Goal: Book appointment/travel/reservation

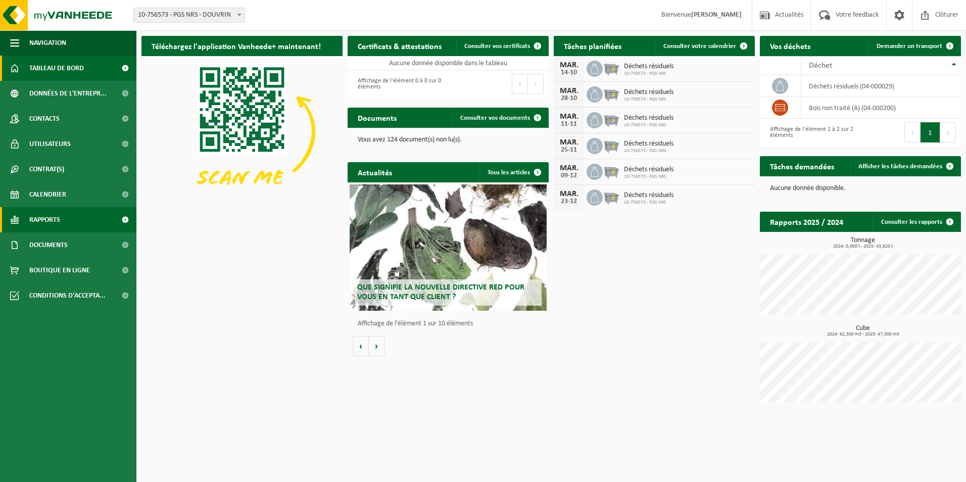
click at [54, 222] on span "Rapports" at bounding box center [44, 219] width 31 height 25
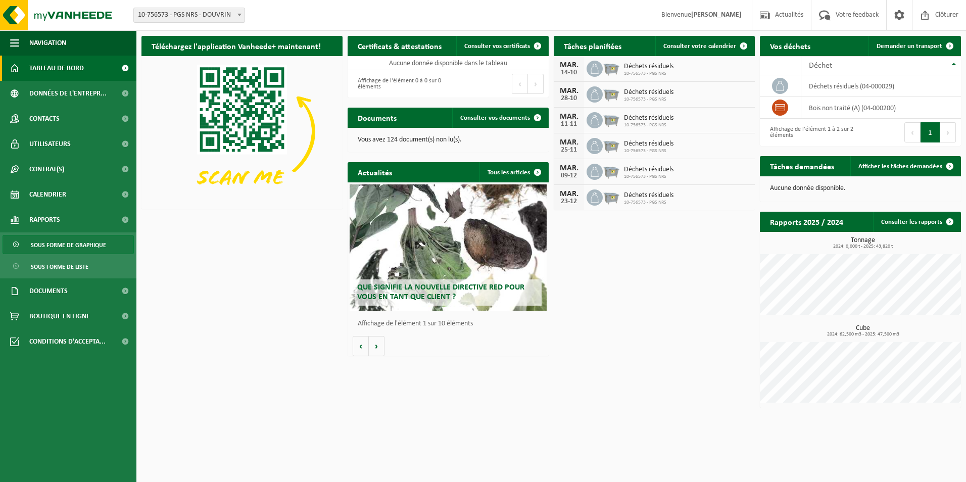
click at [85, 247] on span "Sous forme de graphique" at bounding box center [68, 244] width 75 height 19
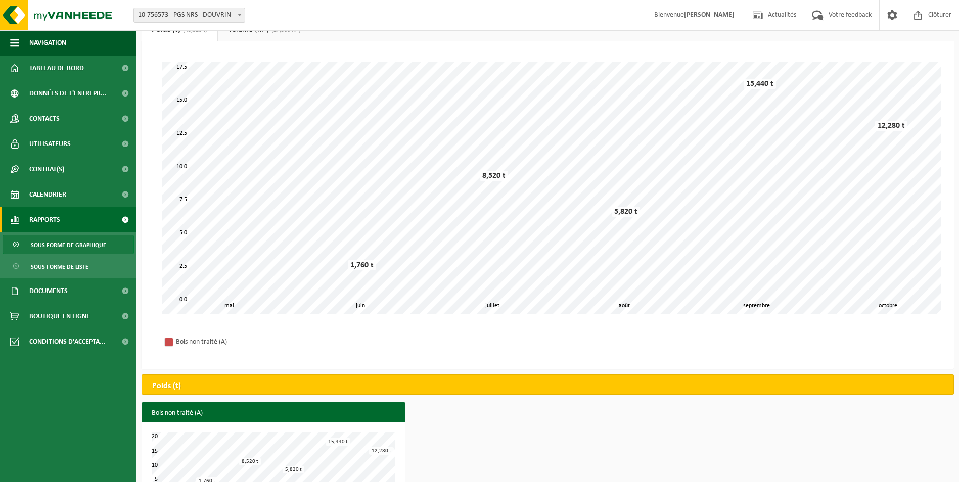
scroll to position [84, 0]
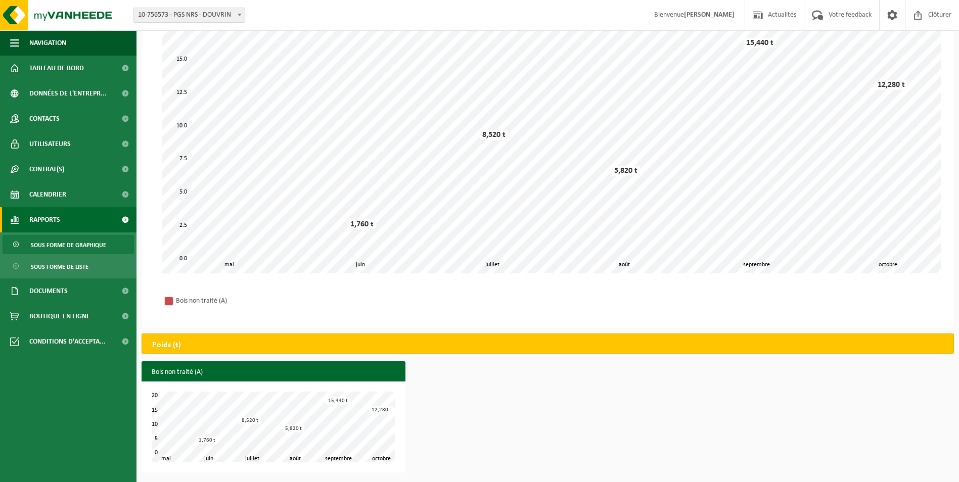
drag, startPoint x: 84, startPoint y: 267, endPoint x: 210, endPoint y: 297, distance: 128.9
click at [84, 267] on span "Sous forme de liste" at bounding box center [60, 266] width 58 height 19
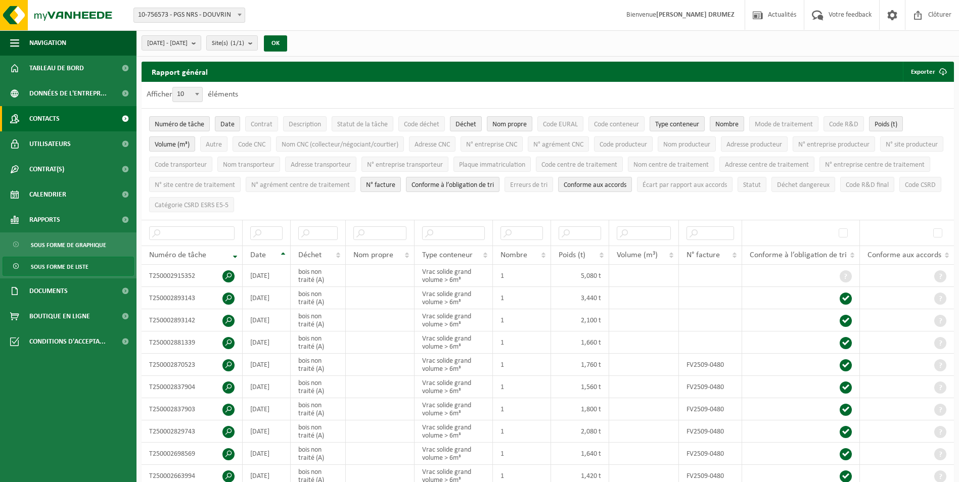
drag, startPoint x: 55, startPoint y: 115, endPoint x: 59, endPoint y: 125, distance: 10.7
click at [55, 115] on span "Contacts" at bounding box center [44, 118] width 30 height 25
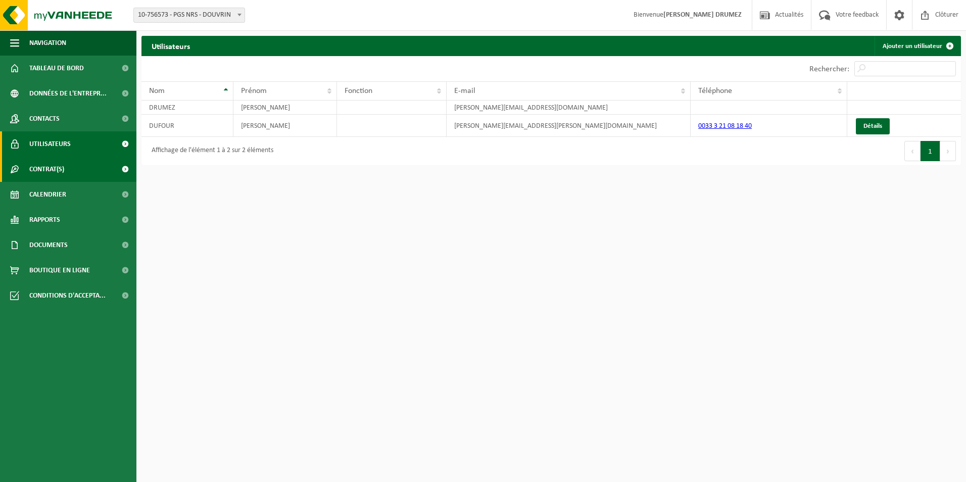
click at [52, 174] on span "Contrat(s)" at bounding box center [46, 169] width 35 height 25
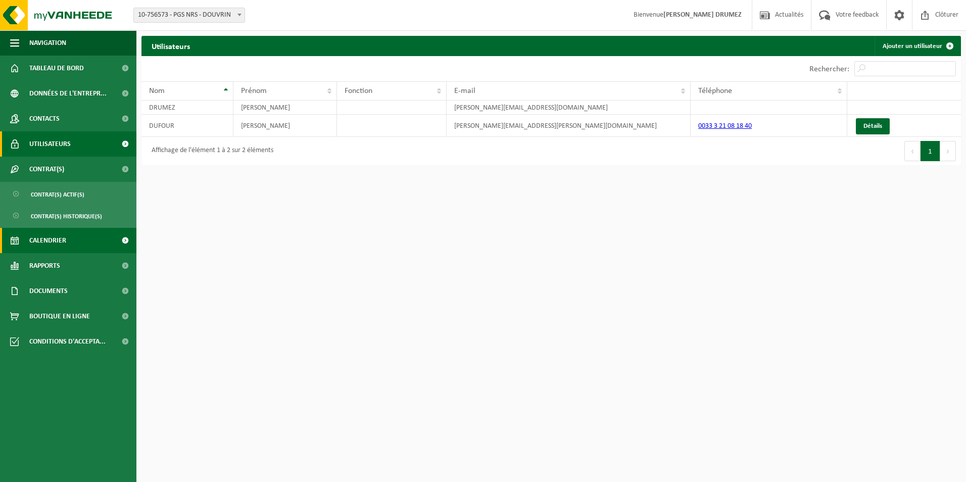
click at [56, 245] on span "Calendrier" at bounding box center [47, 240] width 37 height 25
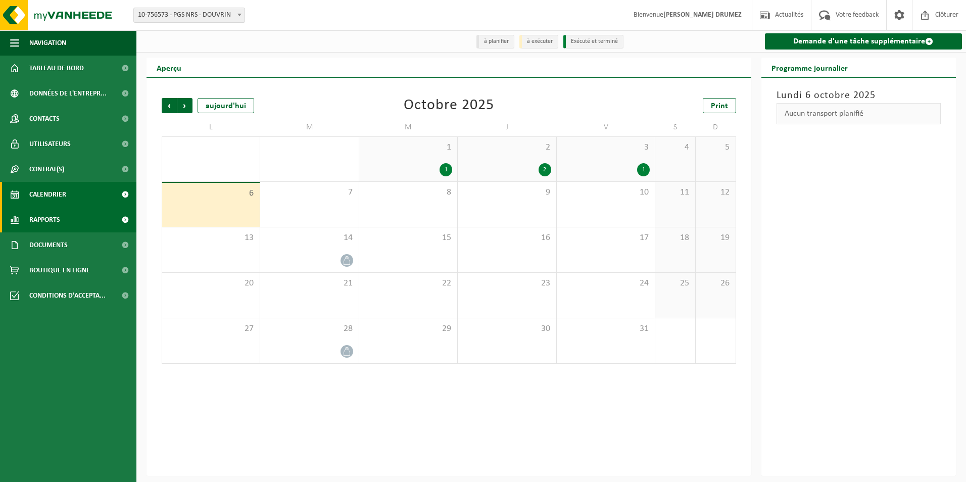
click at [58, 218] on span "Rapports" at bounding box center [44, 219] width 31 height 25
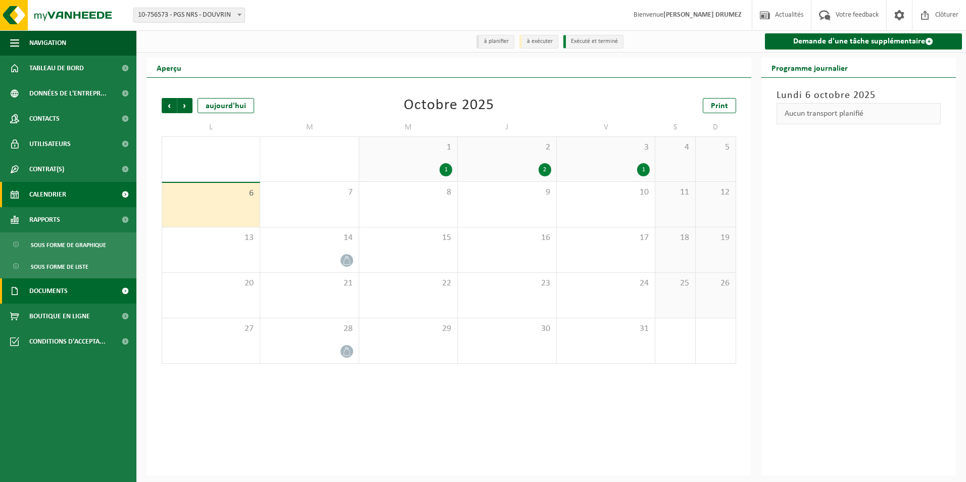
click at [59, 291] on span "Documents" at bounding box center [48, 290] width 38 height 25
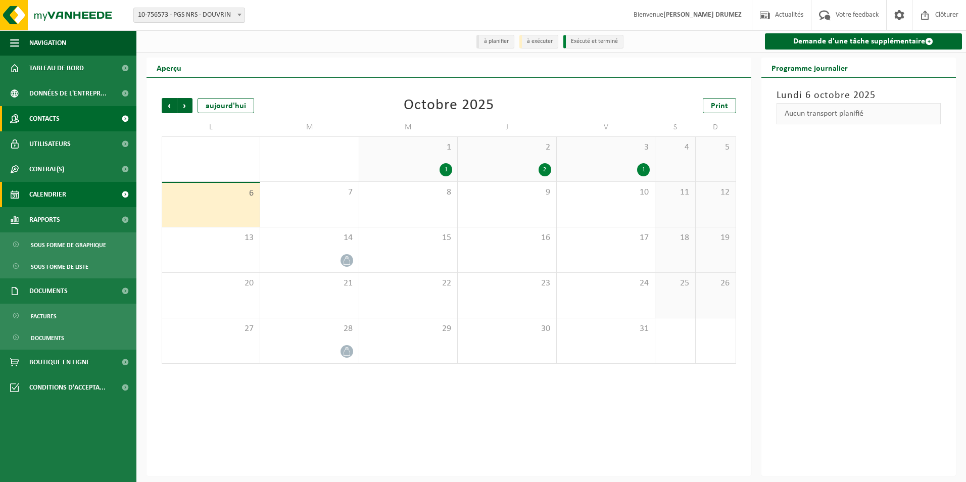
click at [52, 119] on span "Contacts" at bounding box center [44, 118] width 30 height 25
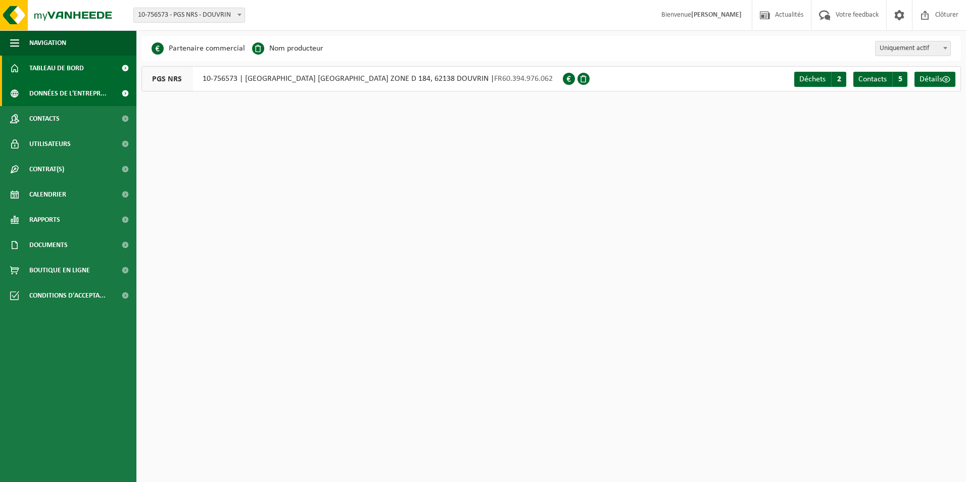
click at [63, 72] on span "Tableau de bord" at bounding box center [56, 68] width 55 height 25
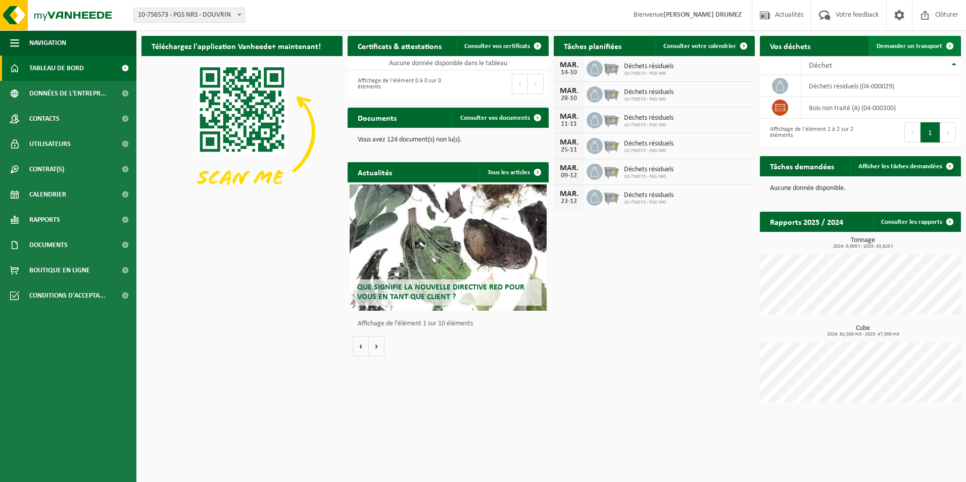
click at [917, 45] on span "Demander un transport" at bounding box center [910, 46] width 66 height 7
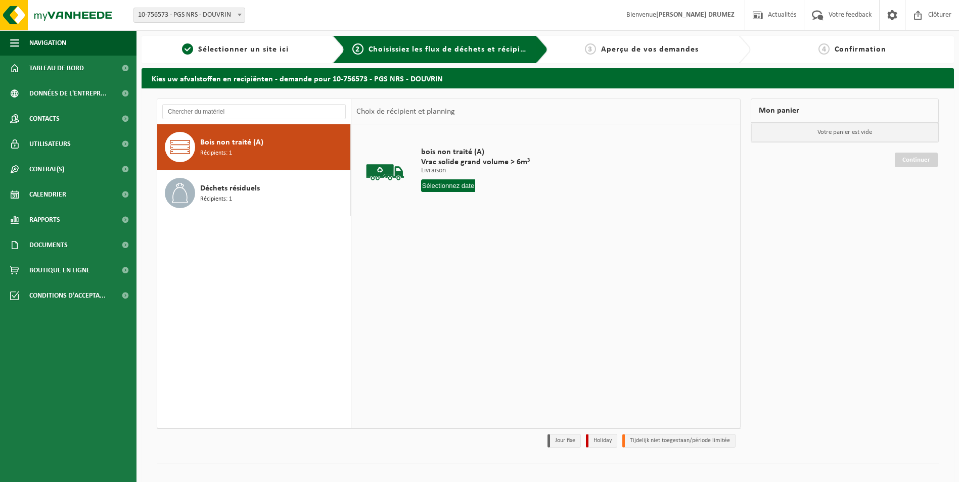
click at [466, 183] on input "text" at bounding box center [448, 185] width 55 height 13
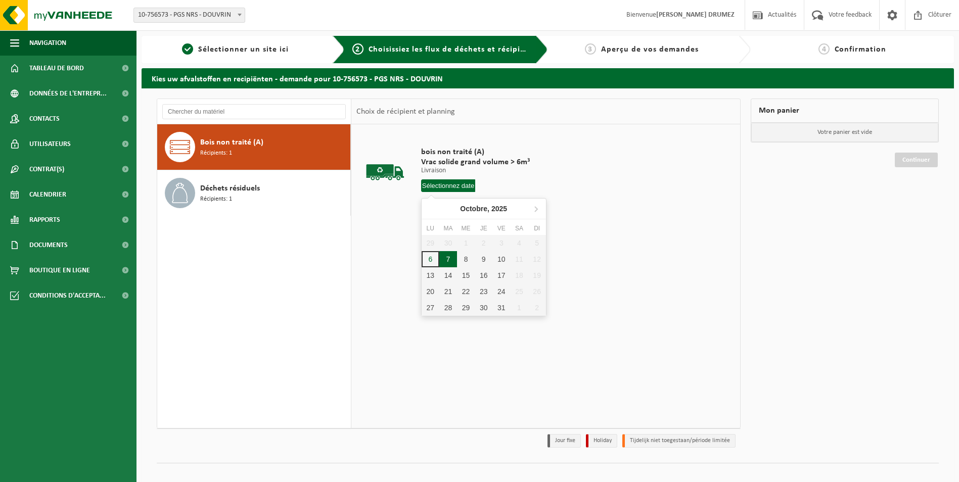
click at [450, 265] on div "7" at bounding box center [448, 259] width 18 height 16
type input "à partir de 2025-10-07"
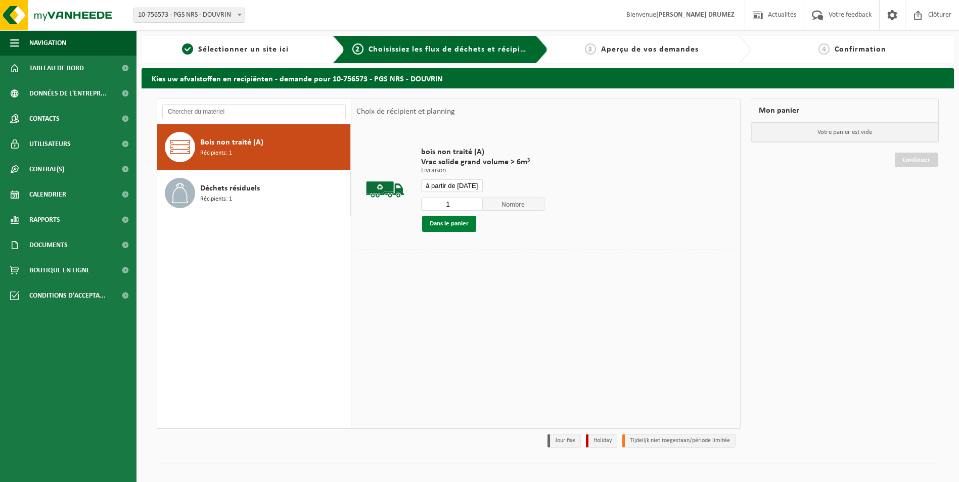
click at [461, 222] on button "Dans le panier" at bounding box center [449, 224] width 54 height 16
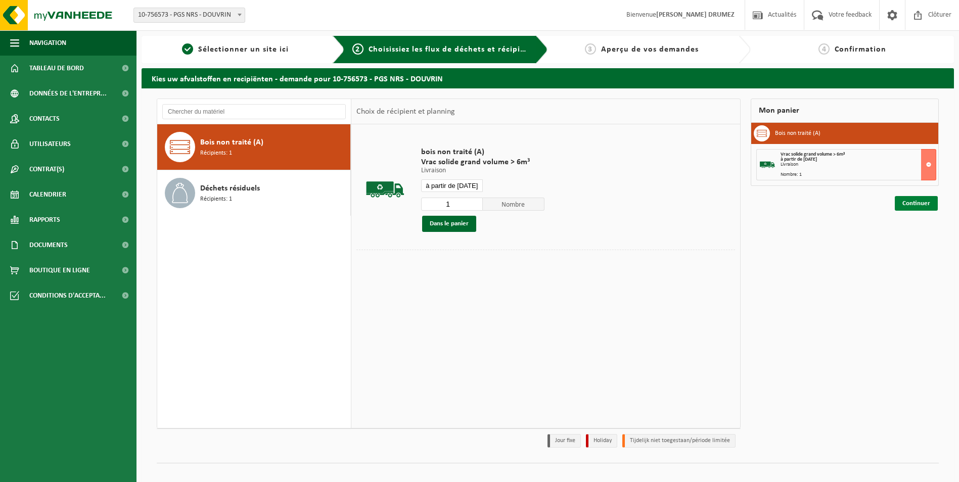
click at [916, 203] on link "Continuer" at bounding box center [915, 203] width 43 height 15
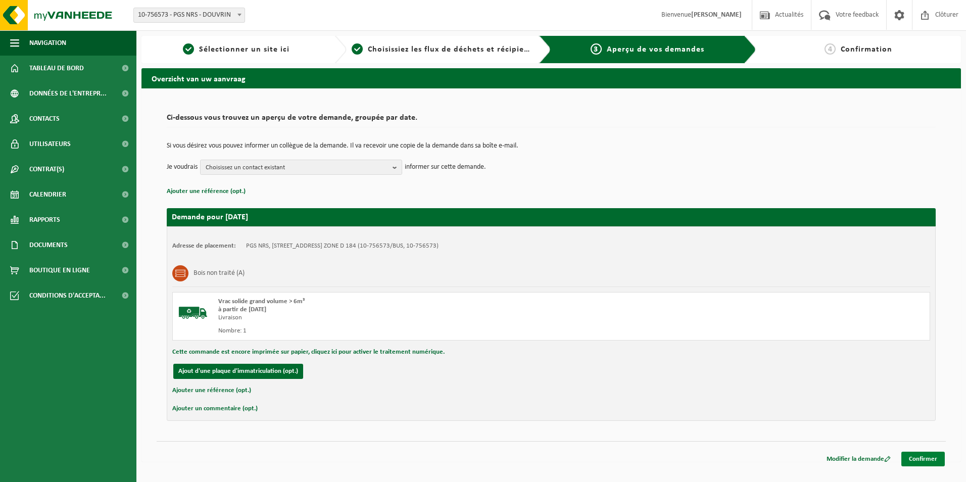
drag, startPoint x: 921, startPoint y: 461, endPoint x: 843, endPoint y: 454, distance: 78.6
click at [920, 460] on link "Confirmer" at bounding box center [923, 459] width 43 height 15
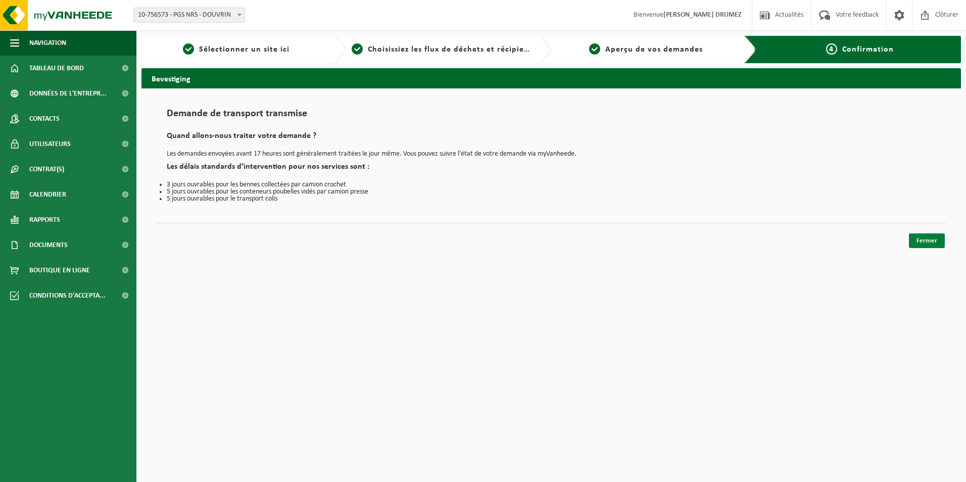
click at [924, 240] on link "Fermer" at bounding box center [927, 240] width 36 height 15
